Goal: Navigation & Orientation: Find specific page/section

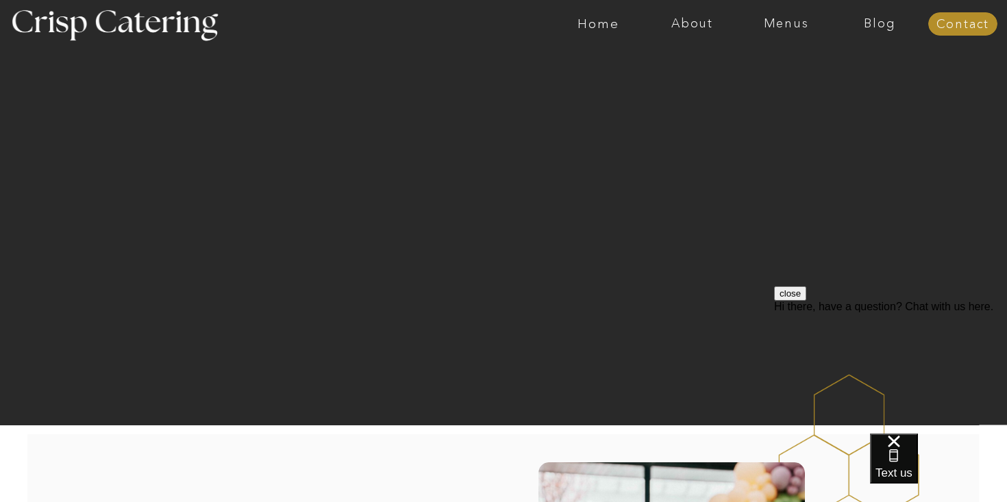
click at [807, 301] on button "close" at bounding box center [790, 293] width 32 height 14
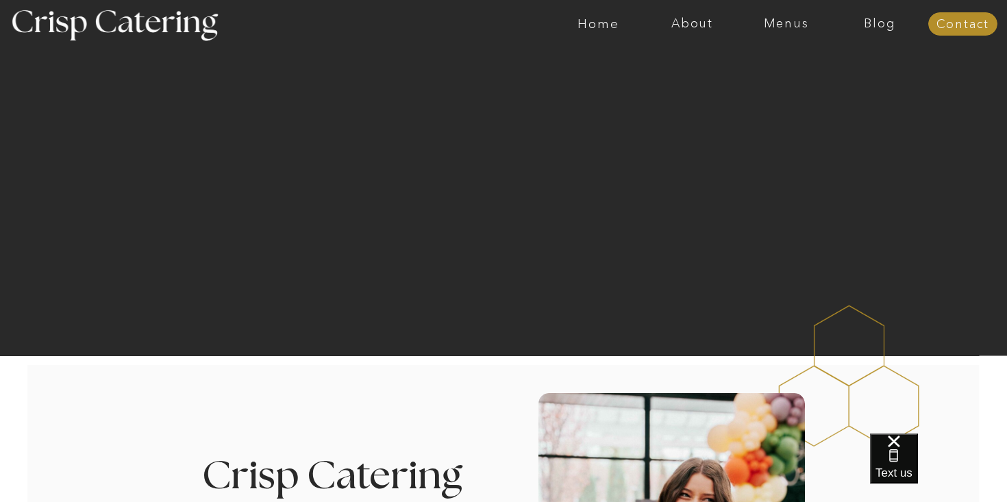
scroll to position [64, 0]
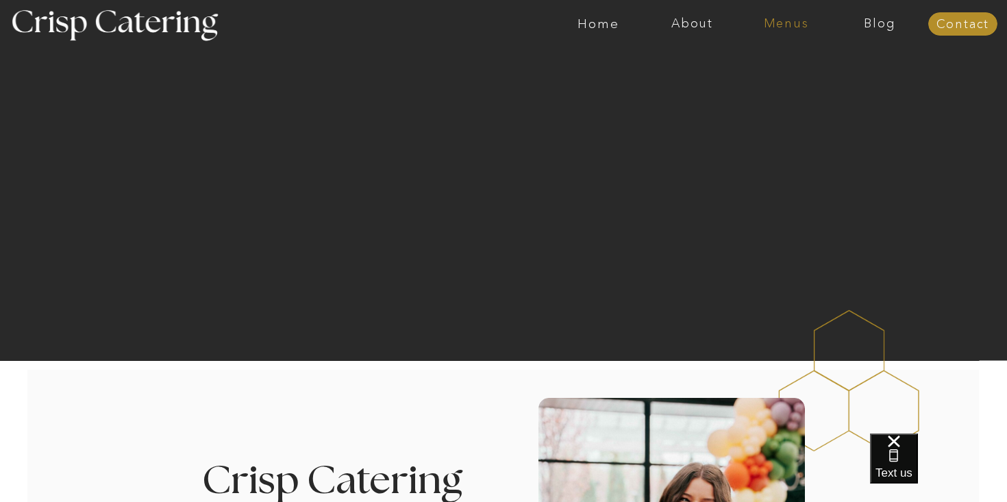
click at [766, 25] on nav "Menus" at bounding box center [787, 24] width 94 height 14
click at [758, 79] on nav "Winter (Sep-Feb)" at bounding box center [785, 80] width 112 height 13
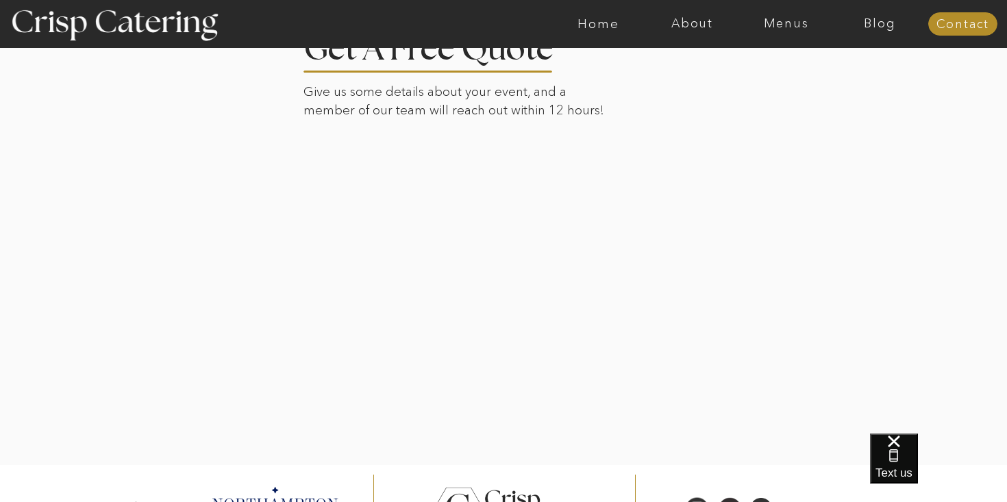
scroll to position [3138, 0]
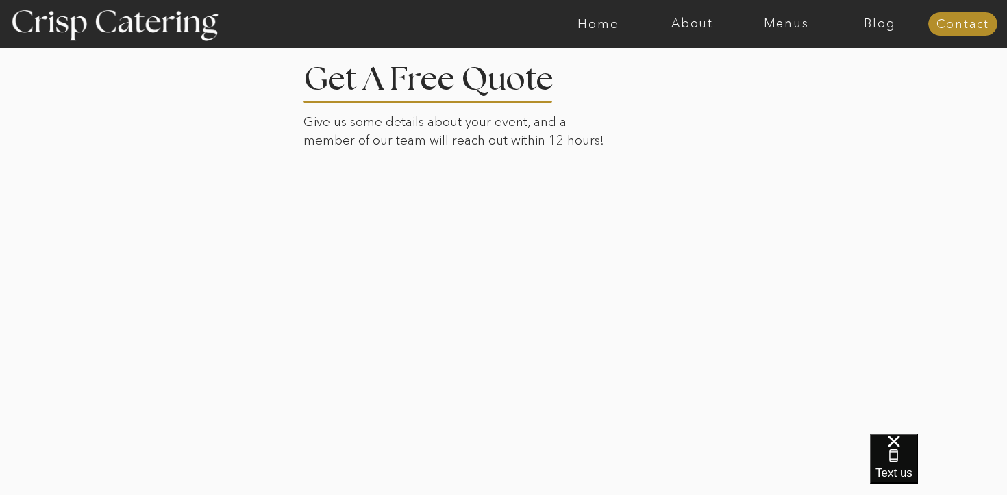
click at [790, 22] on nav "Menus" at bounding box center [787, 24] width 94 height 14
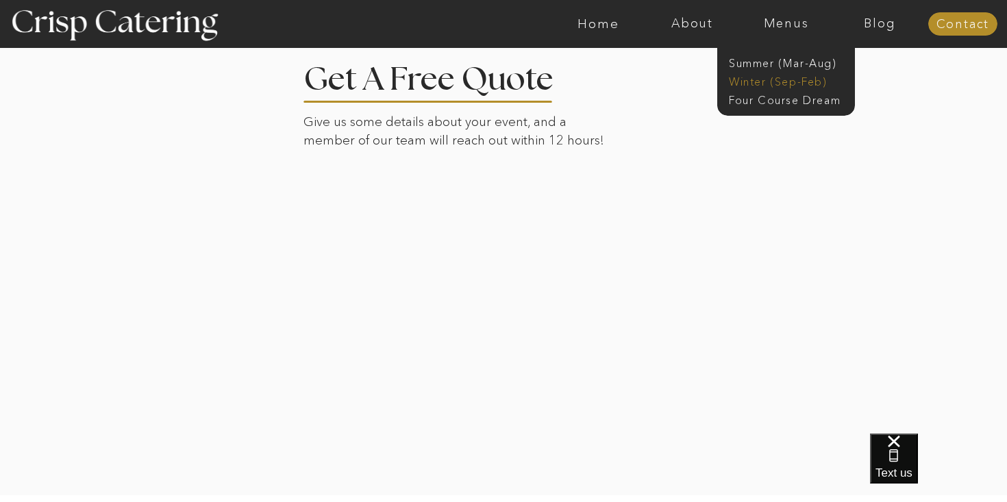
click at [791, 76] on nav "Winter (Sep-Feb)" at bounding box center [785, 80] width 112 height 13
click at [777, 80] on nav "Winter (Sep-Feb)" at bounding box center [785, 80] width 112 height 13
click at [777, 256] on div at bounding box center [504, 261] width 955 height 467
click at [774, 244] on div at bounding box center [504, 261] width 955 height 467
click at [766, 23] on nav "Menus" at bounding box center [787, 24] width 94 height 14
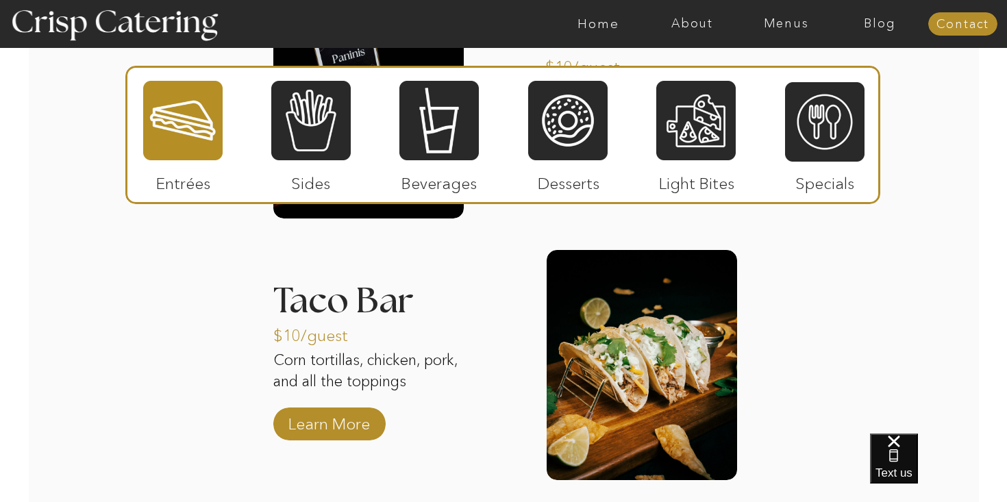
scroll to position [1879, 0]
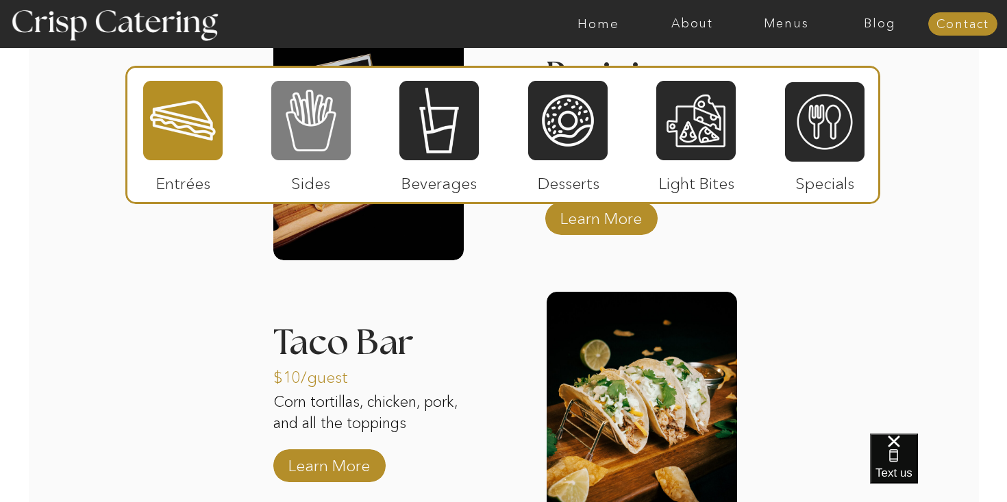
click at [334, 112] on div at bounding box center [311, 121] width 80 height 82
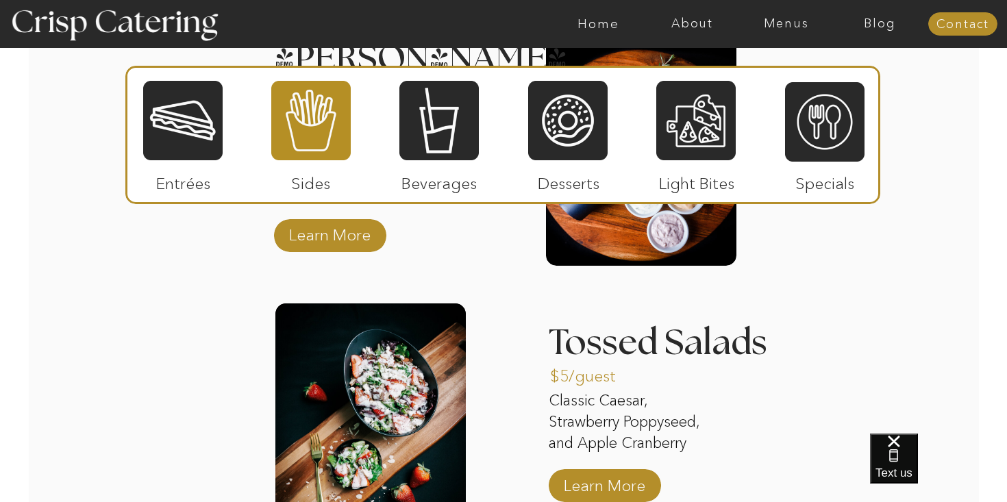
click at [232, 297] on div "About Home Menus Contact Blog About Crisp Crisp Cares Reviews faq About Home Me…" at bounding box center [503, 140] width 1007 height 4038
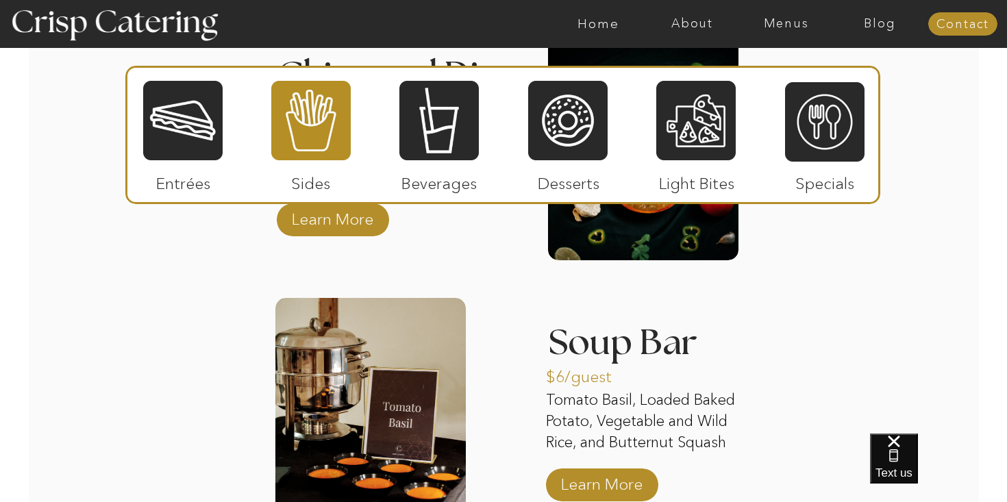
scroll to position [2369, 0]
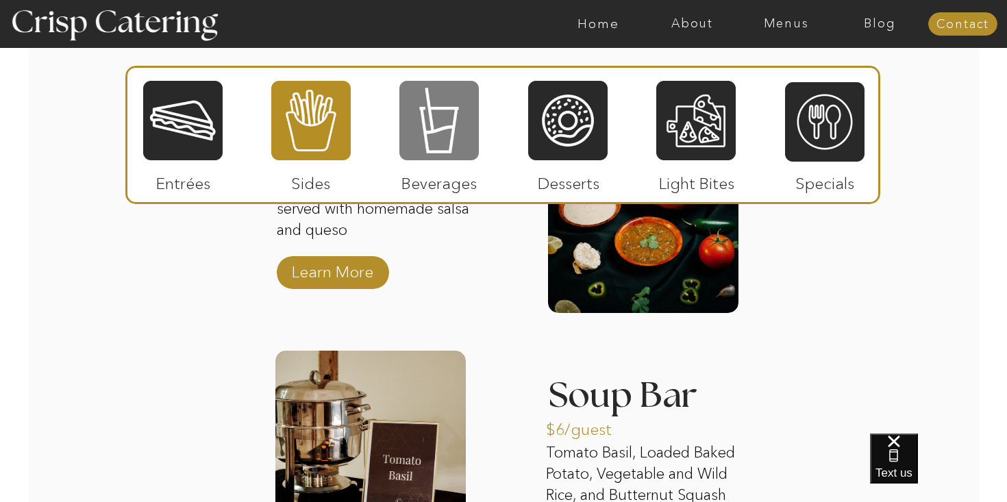
click at [465, 123] on div at bounding box center [440, 121] width 80 height 82
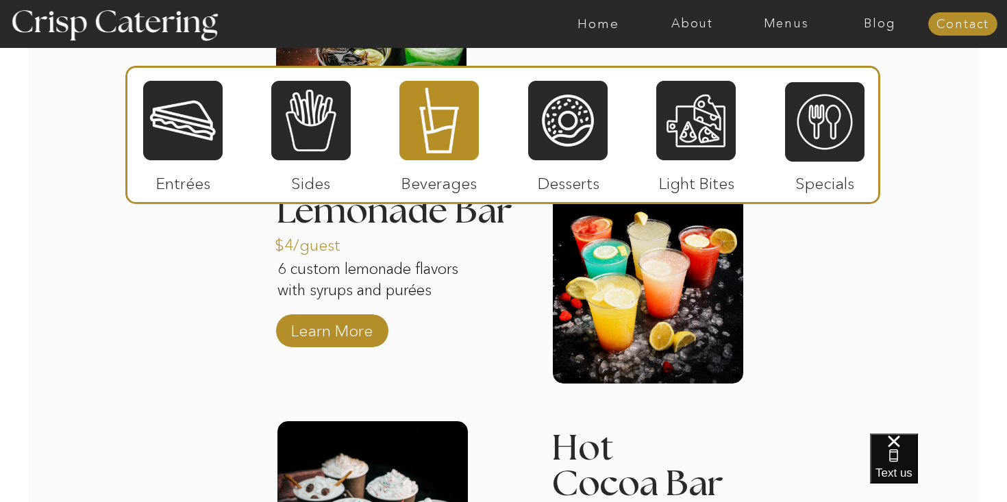
scroll to position [2025, 0]
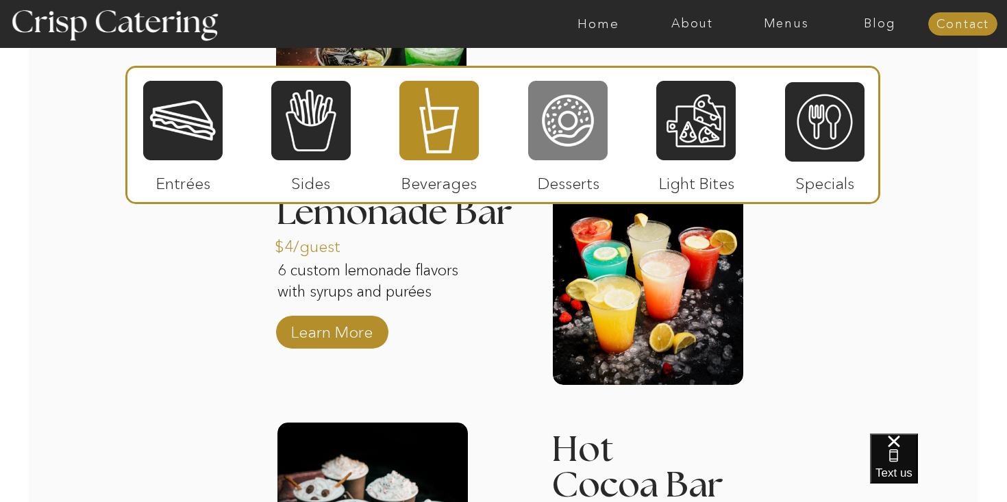
click at [578, 108] on div at bounding box center [568, 121] width 80 height 82
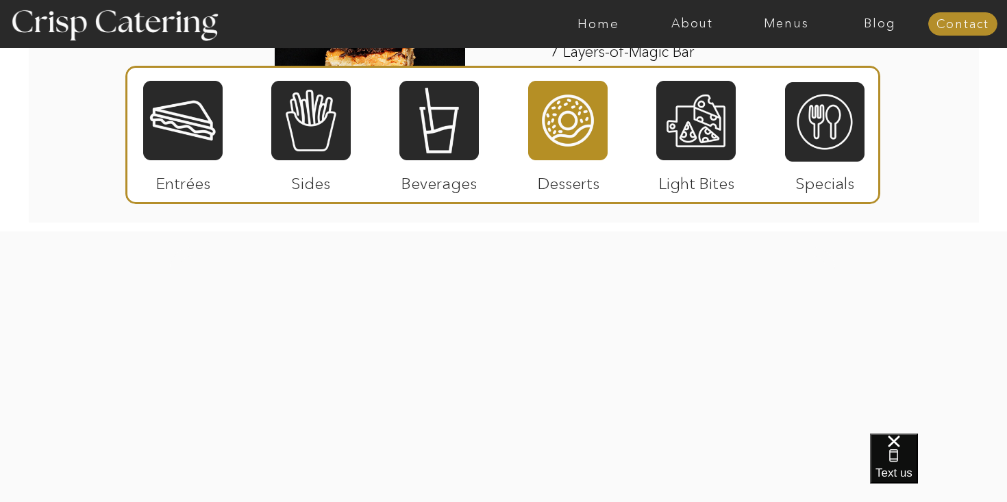
scroll to position [2455, 0]
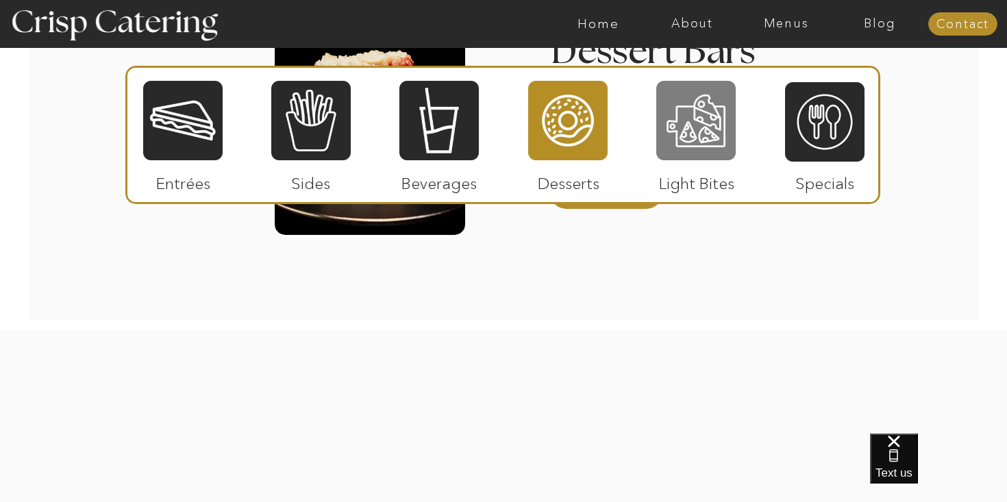
click at [683, 108] on div at bounding box center [697, 121] width 80 height 82
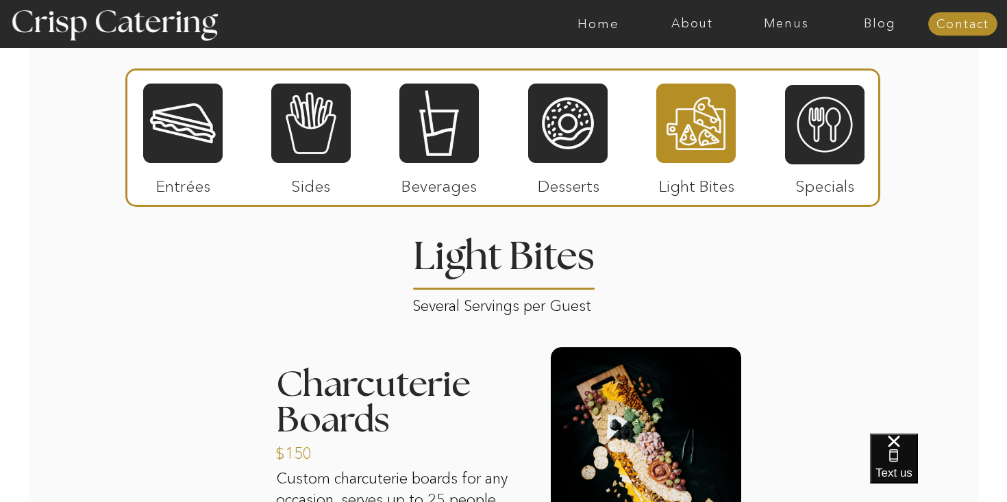
scroll to position [1367, 0]
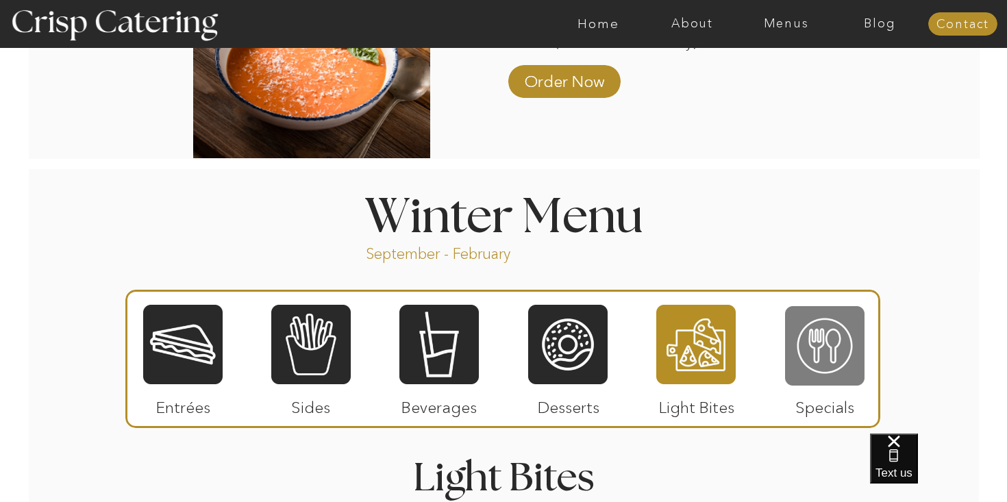
click at [807, 347] on div at bounding box center [825, 346] width 80 height 82
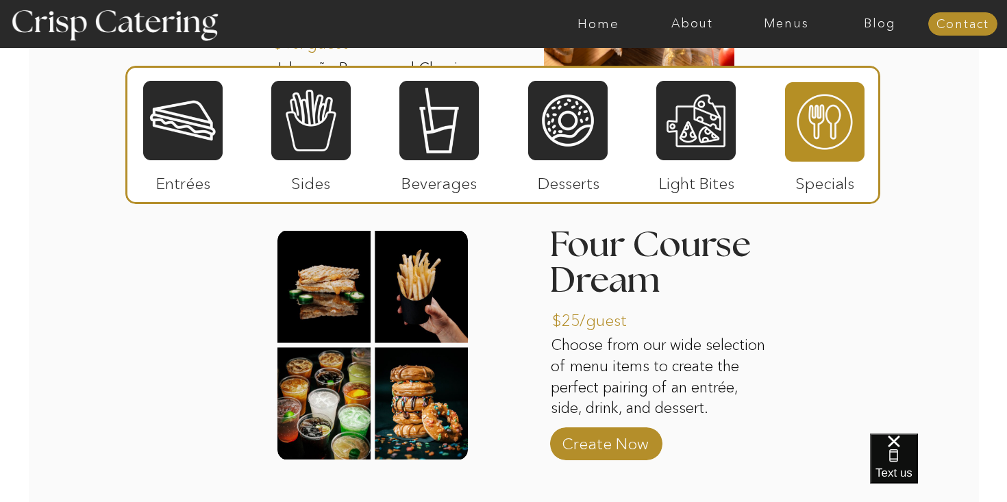
scroll to position [1961, 0]
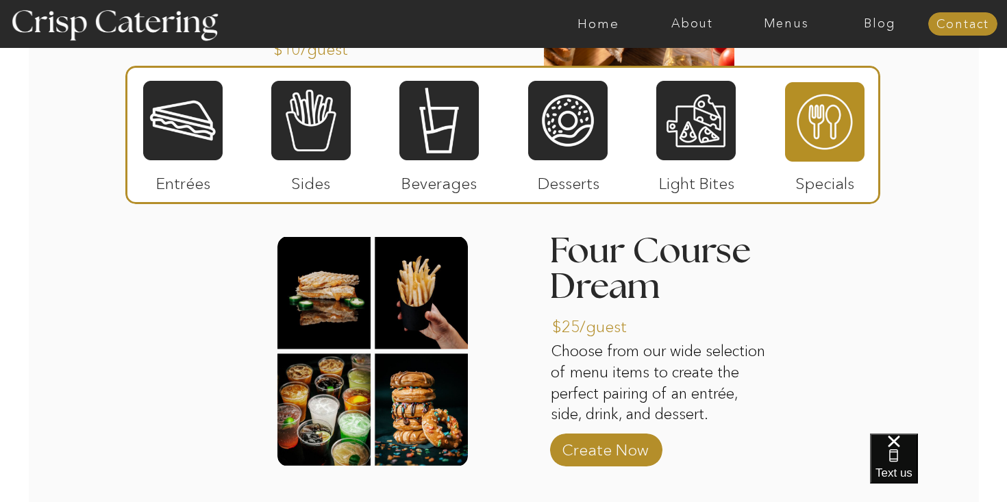
click at [191, 105] on div at bounding box center [183, 121] width 80 height 82
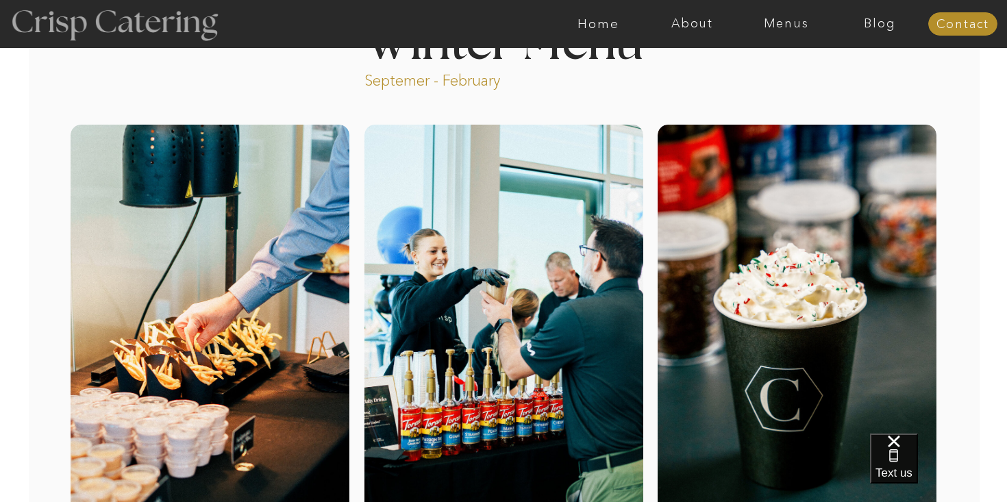
scroll to position [0, 0]
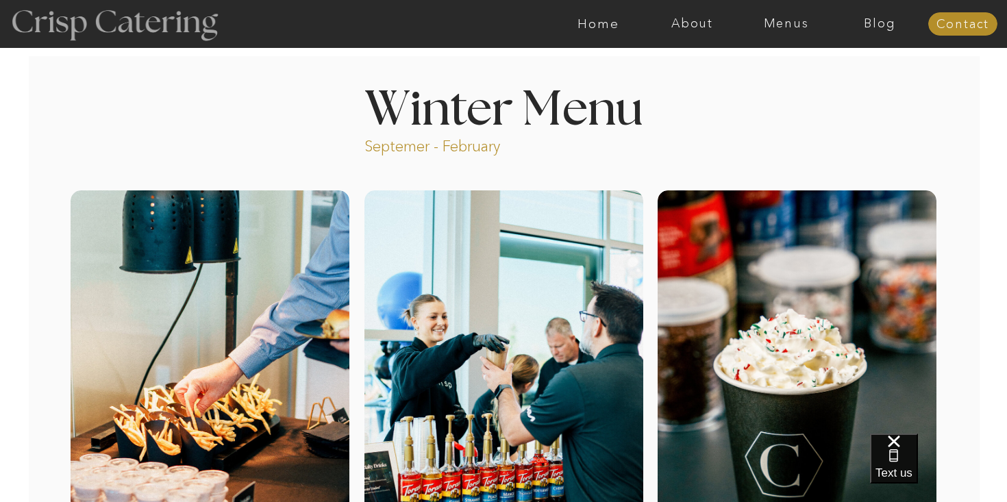
scroll to position [3138, 0]
